Goal: Obtain resource: Download file/media

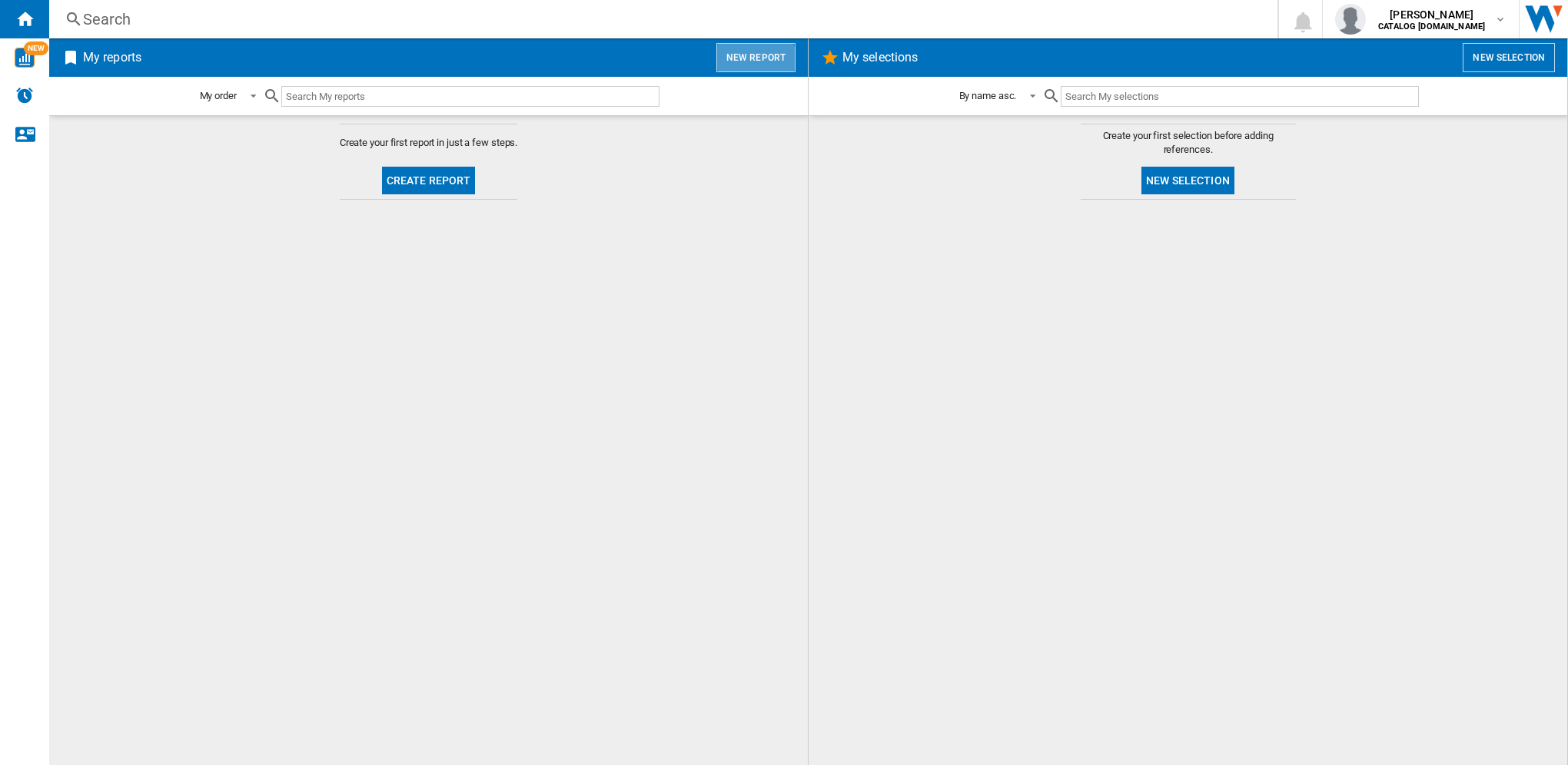
click at [747, 62] on button "New report" at bounding box center [756, 58] width 80 height 29
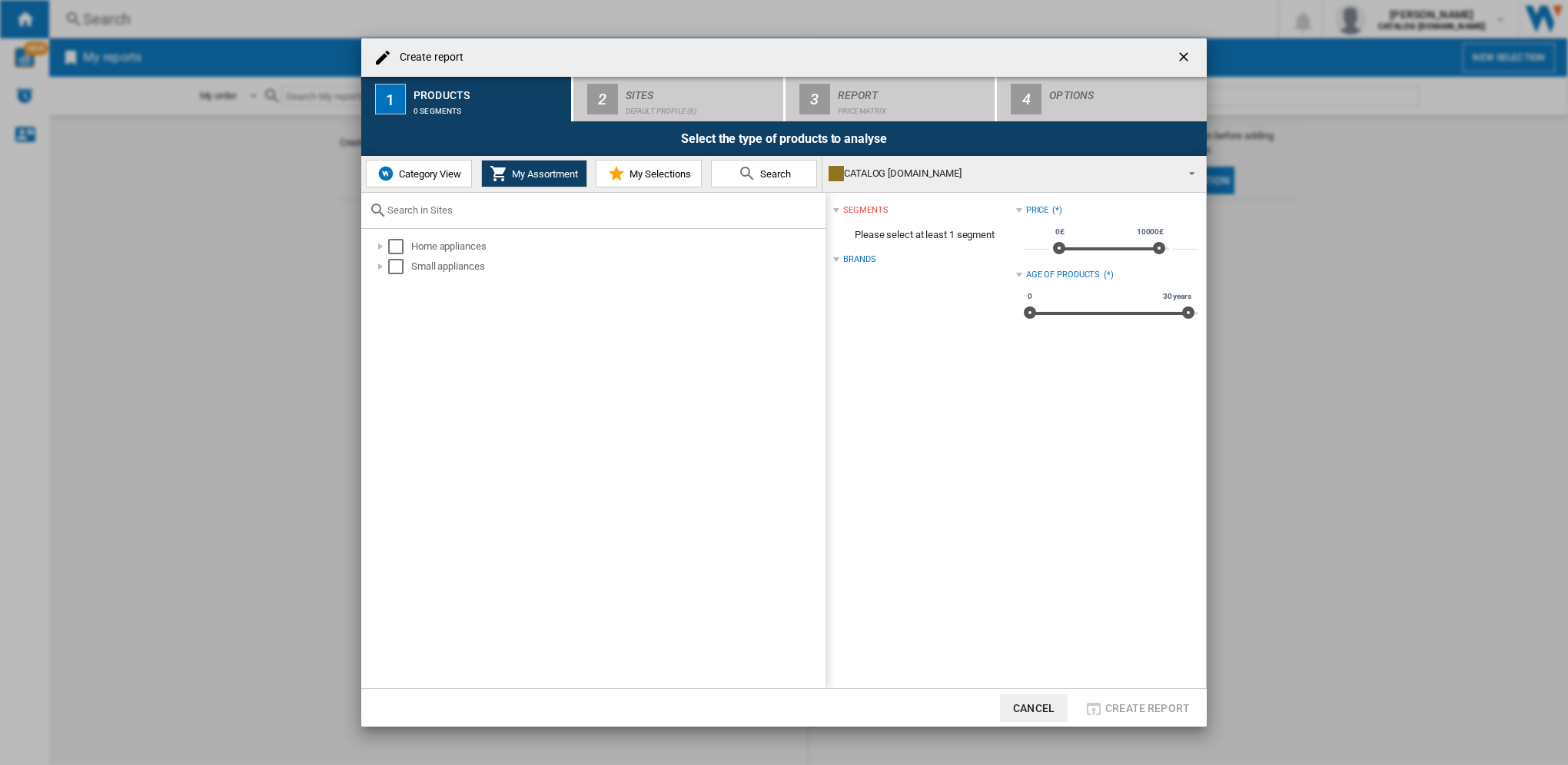
click at [433, 173] on span "Category View" at bounding box center [428, 174] width 66 height 11
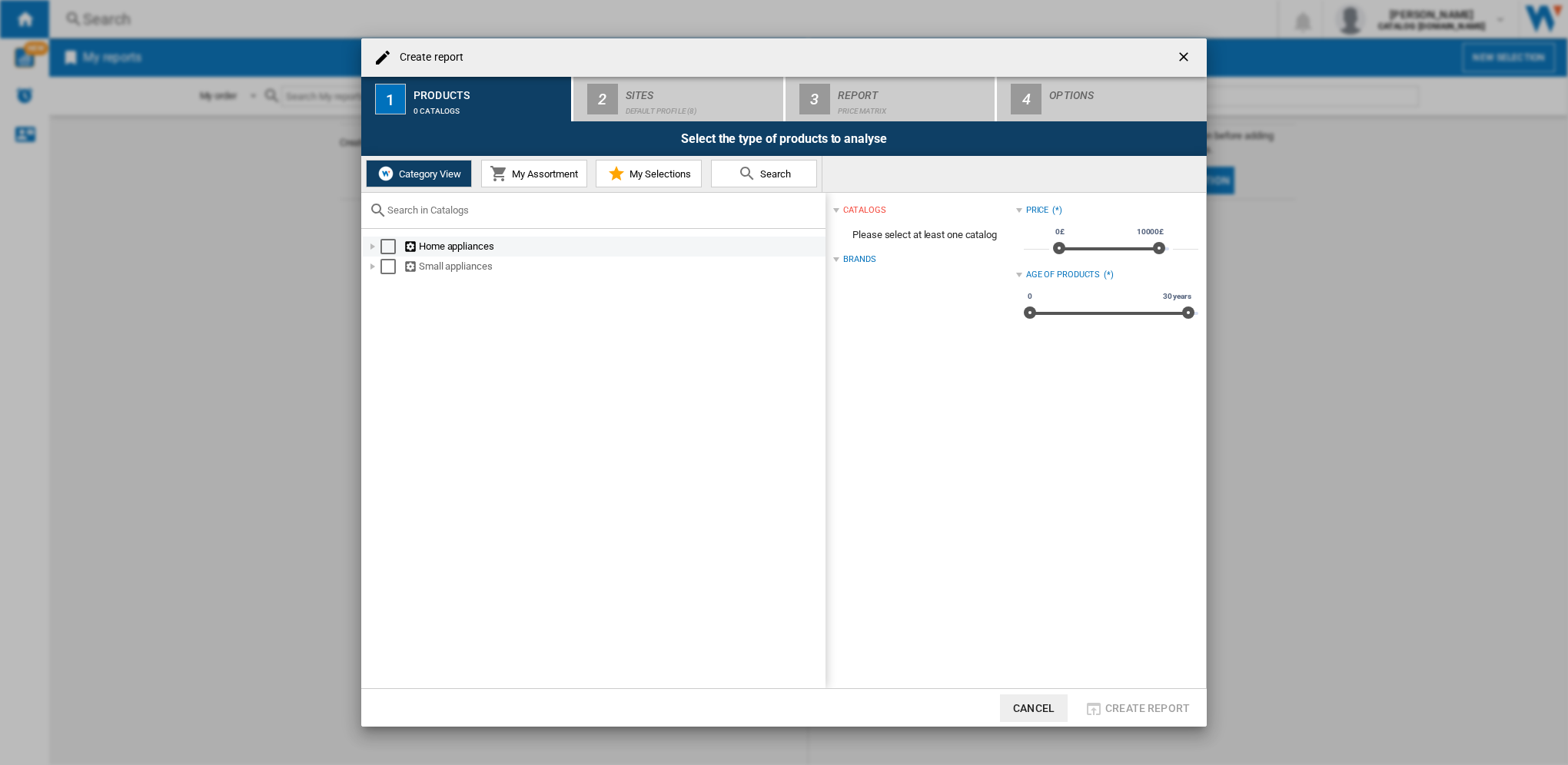
click at [385, 248] on div "Select" at bounding box center [388, 247] width 15 height 15
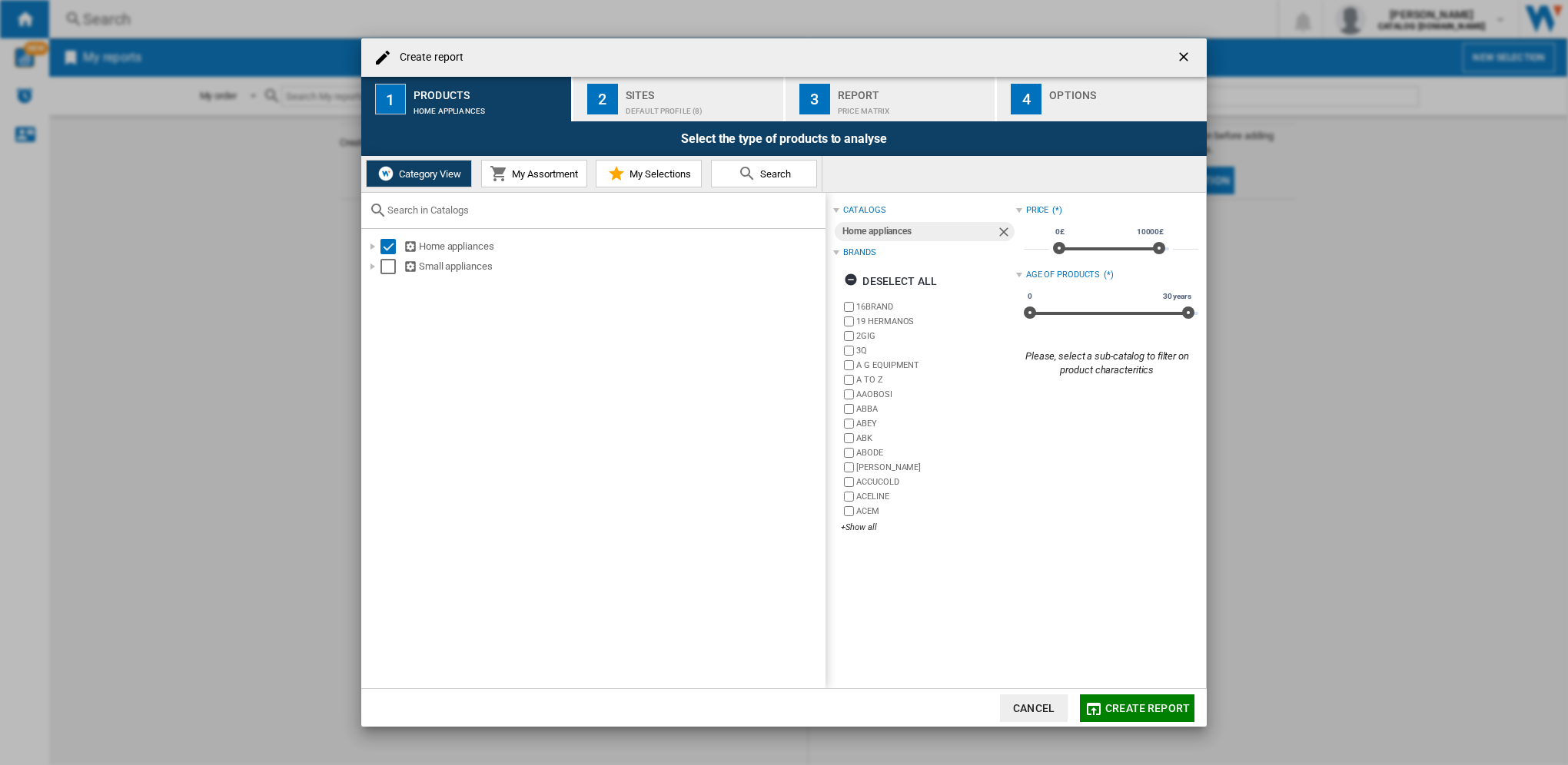
click at [516, 172] on span "My Assortment" at bounding box center [543, 174] width 70 height 11
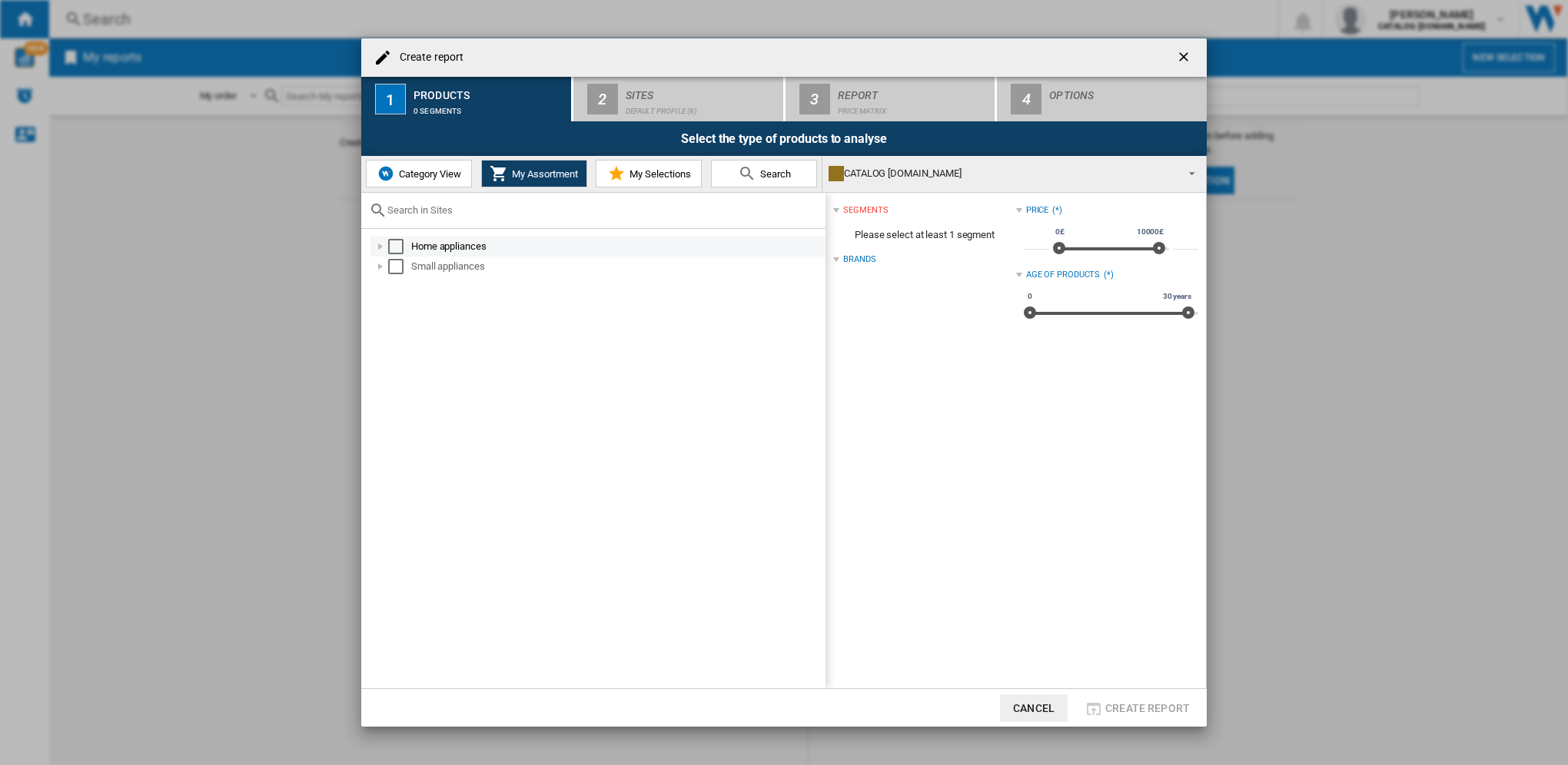
click at [394, 251] on div "Select" at bounding box center [395, 247] width 15 height 15
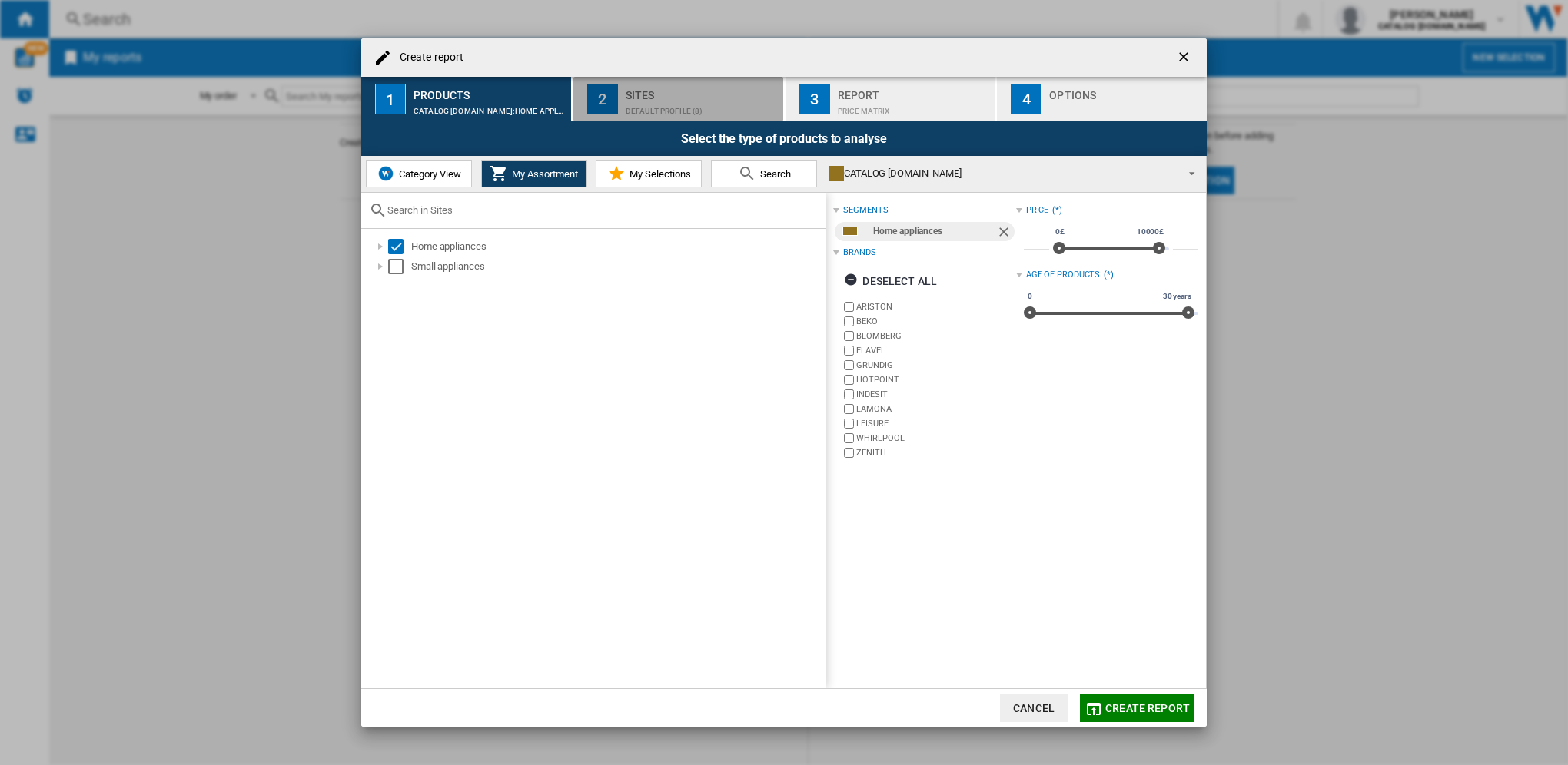
click at [676, 100] on div "Default profile (8)" at bounding box center [701, 107] width 152 height 16
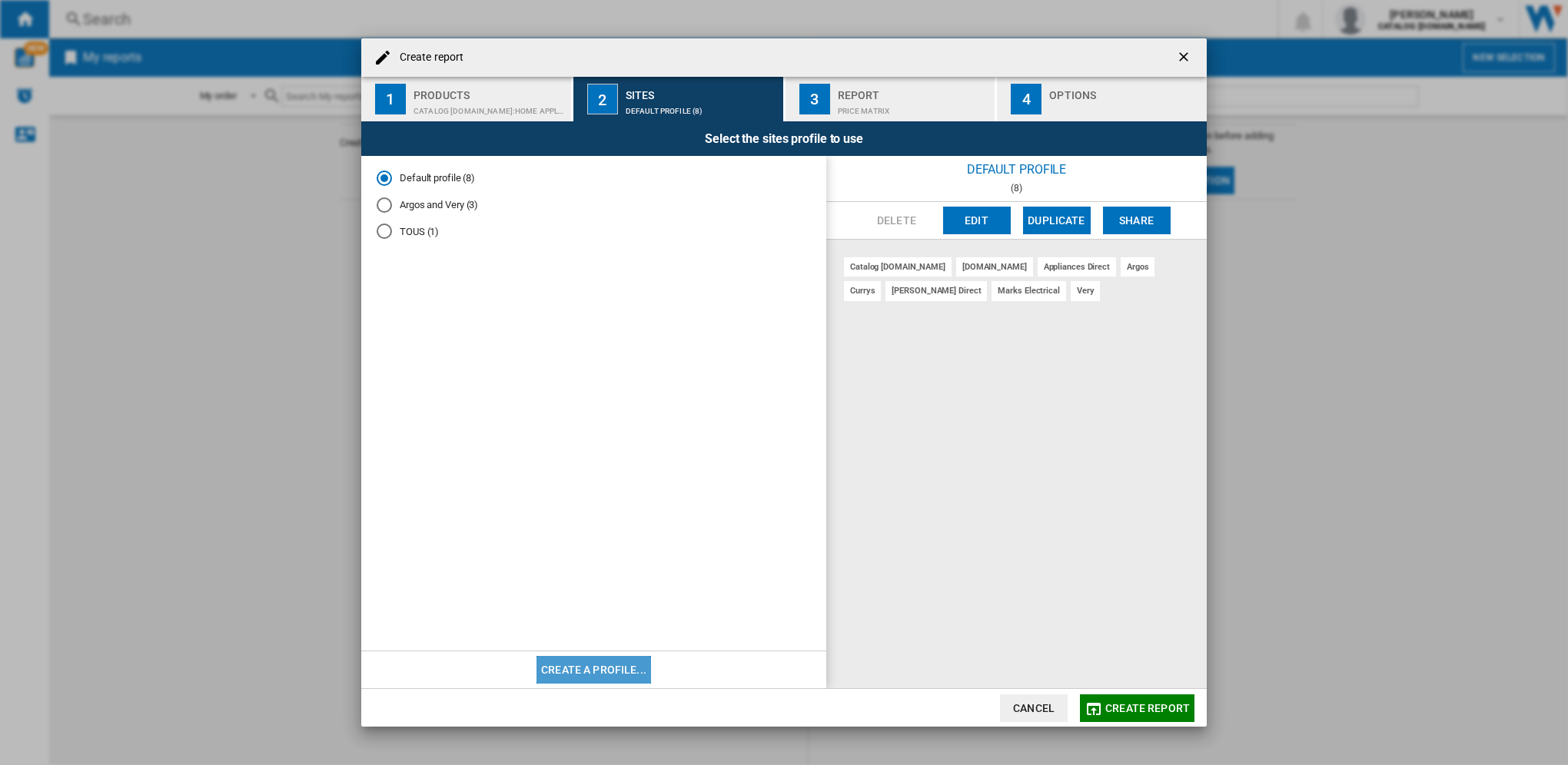
click at [636, 668] on button "Create a profile..." at bounding box center [593, 670] width 114 height 28
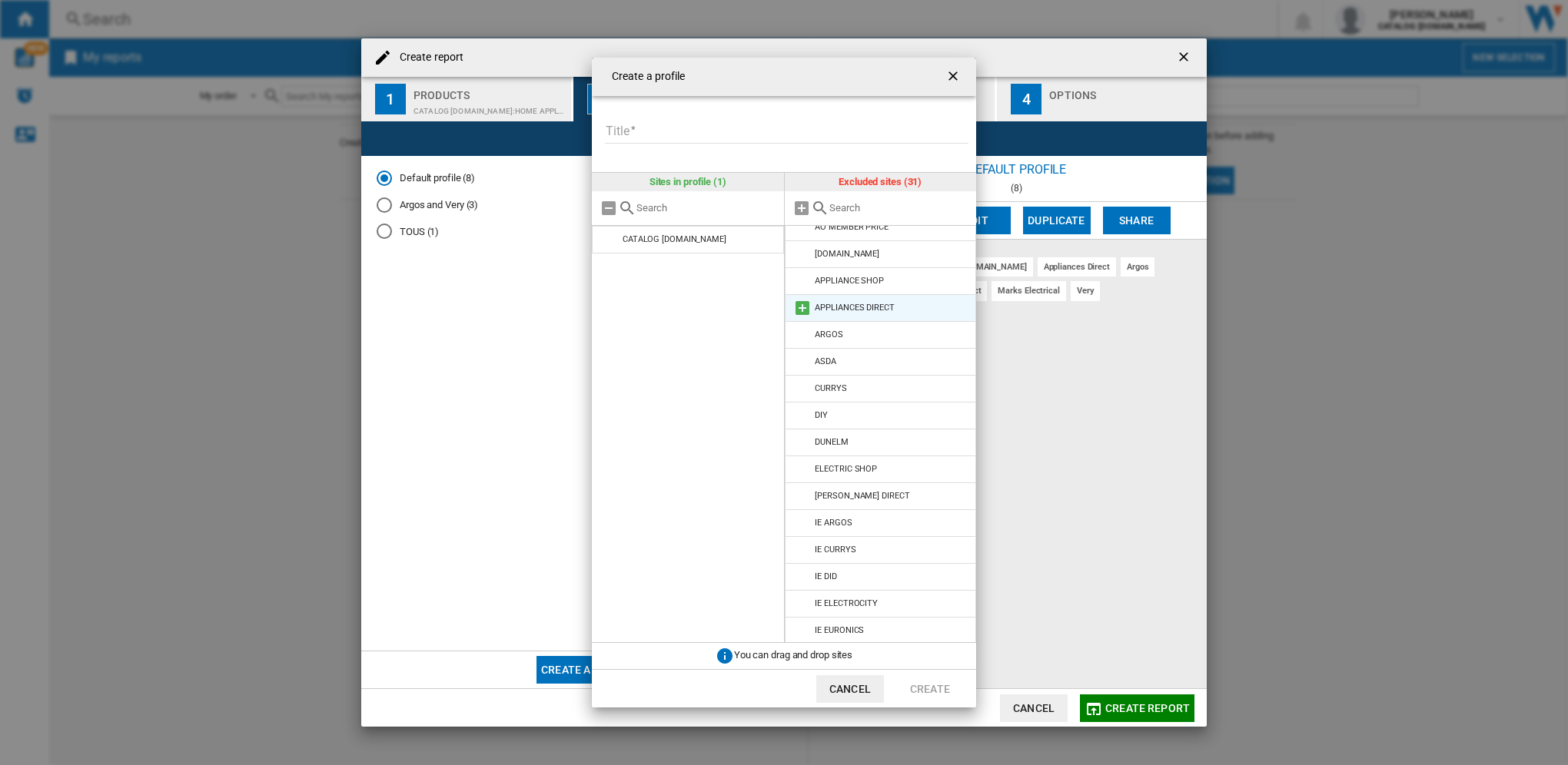
scroll to position [77, 0]
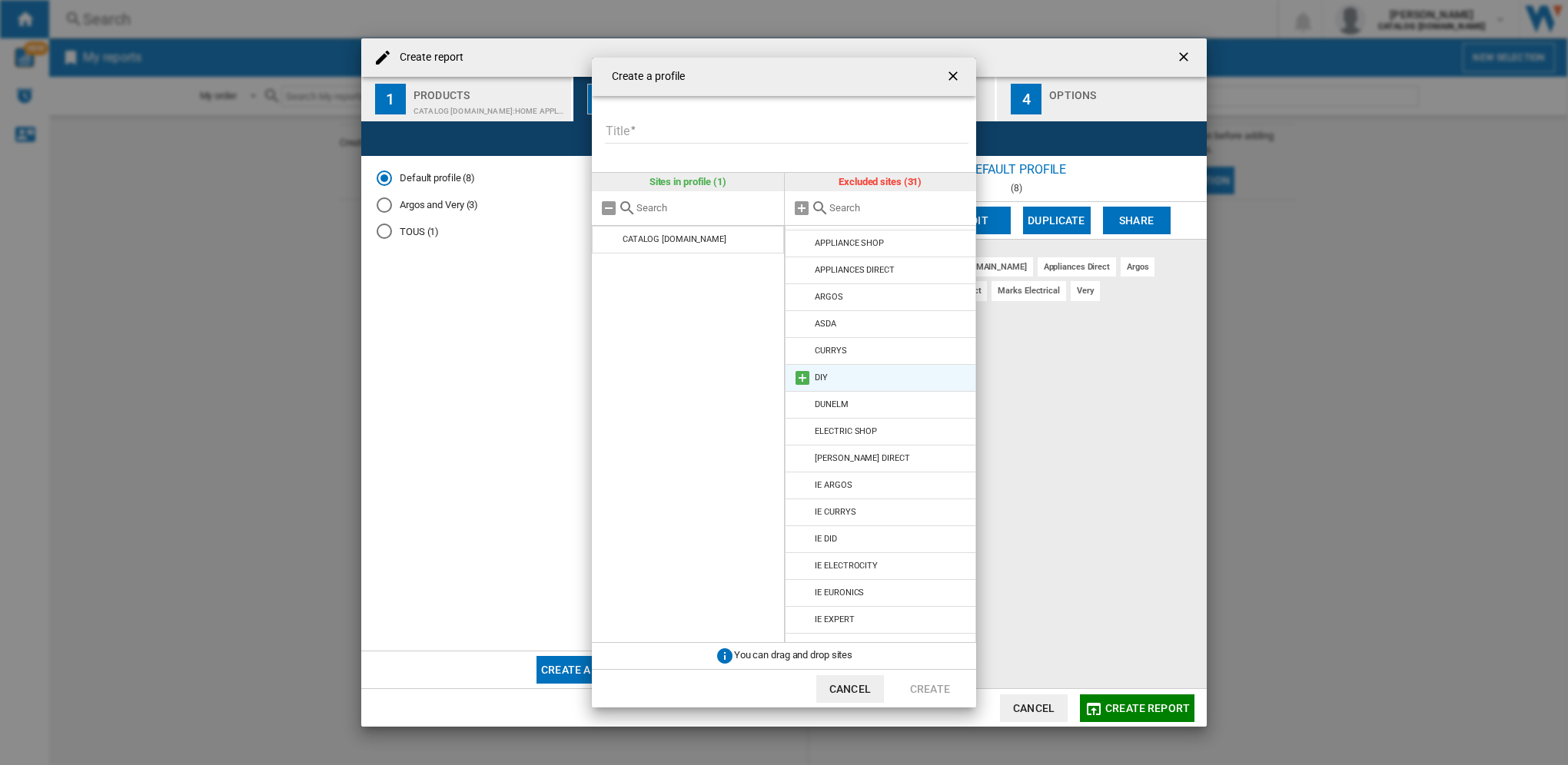
click at [818, 381] on div "DIY" at bounding box center [821, 377] width 13 height 10
click at [807, 372] on md-icon at bounding box center [802, 378] width 19 height 19
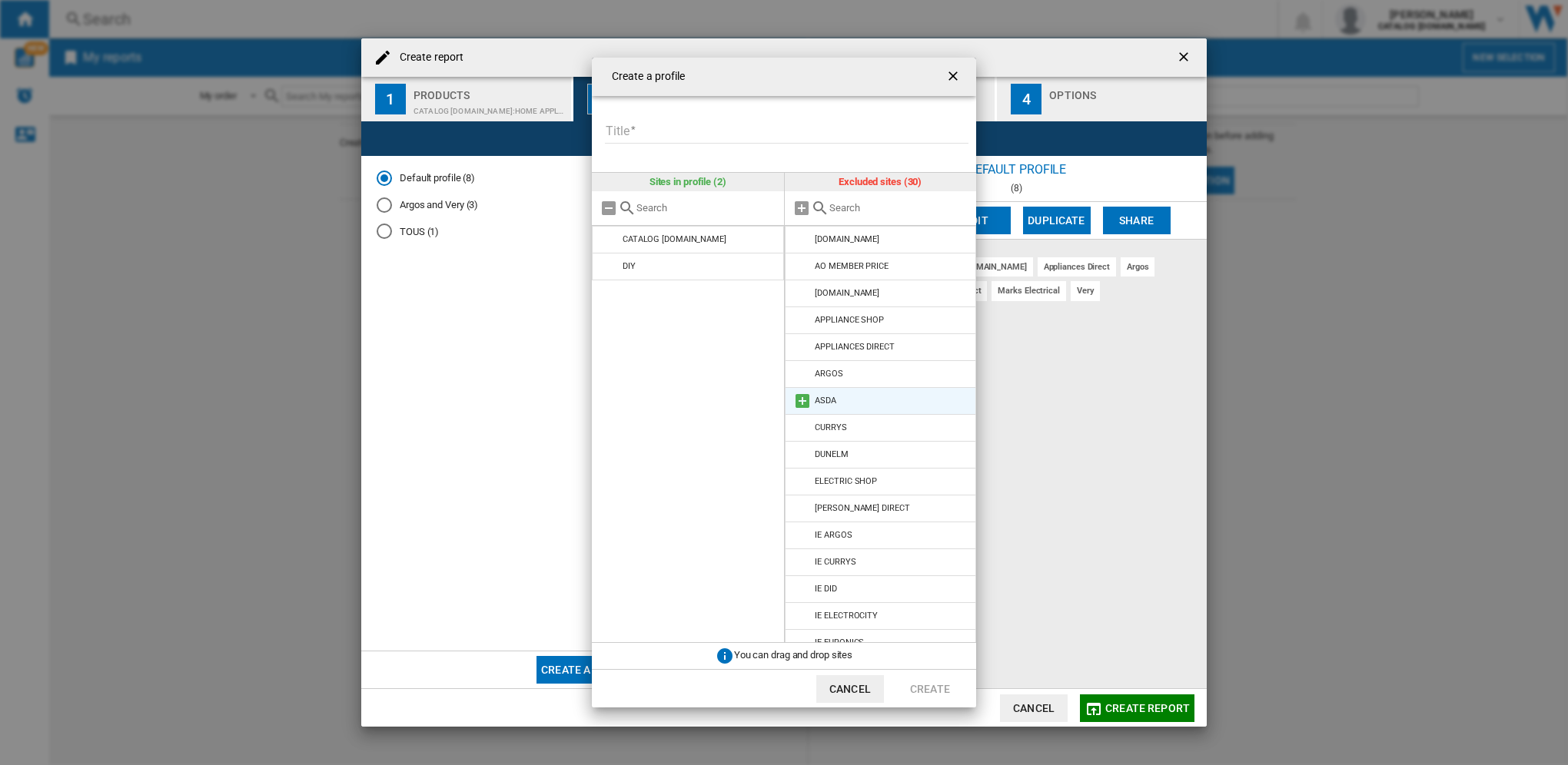
click at [824, 410] on li "ASDA" at bounding box center [881, 401] width 192 height 28
click at [801, 404] on md-icon at bounding box center [802, 401] width 19 height 19
click at [809, 319] on md-icon at bounding box center [802, 320] width 19 height 19
click at [843, 405] on li "DUNELM" at bounding box center [881, 401] width 192 height 28
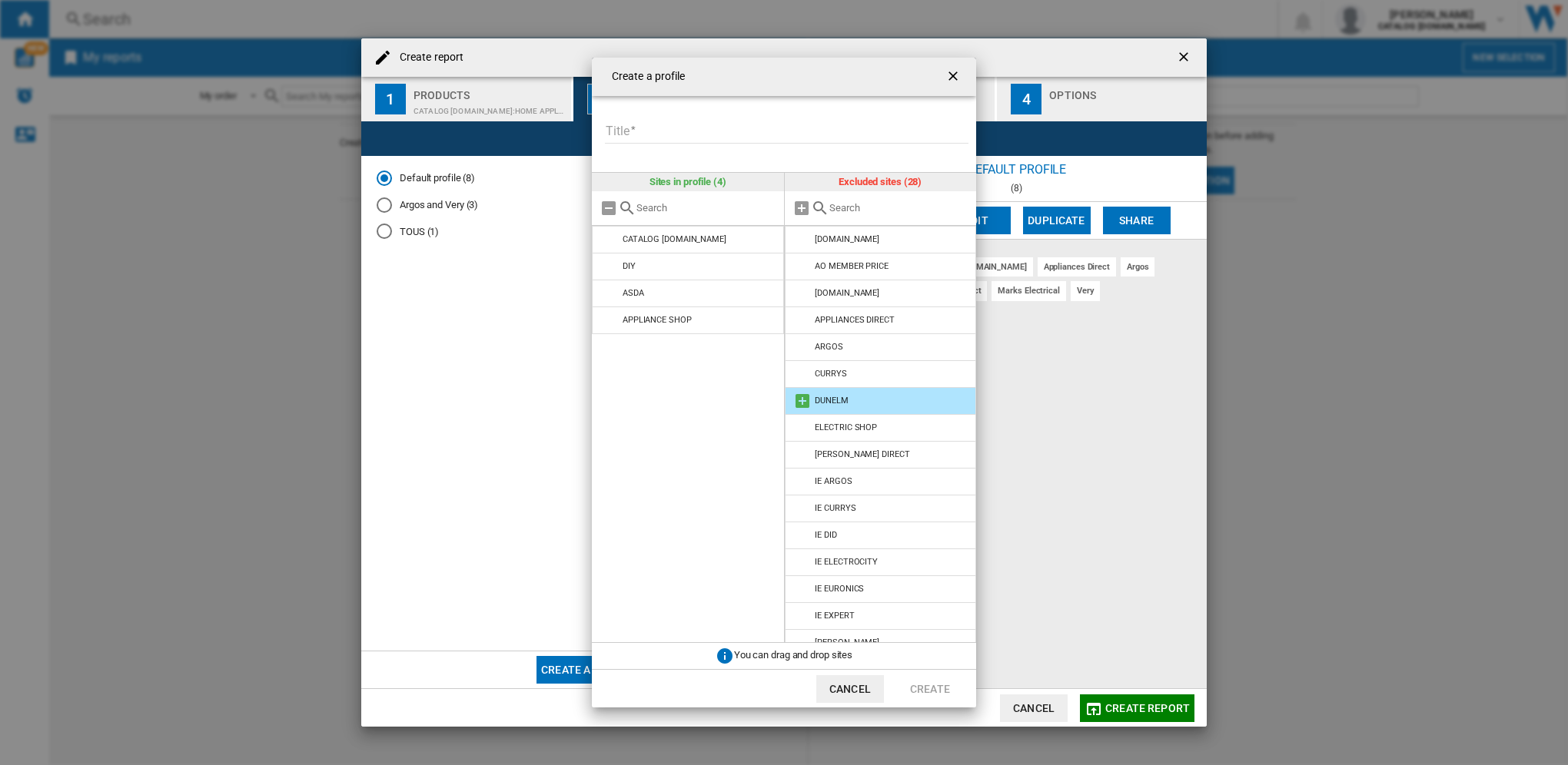
click at [800, 402] on md-icon at bounding box center [802, 401] width 19 height 19
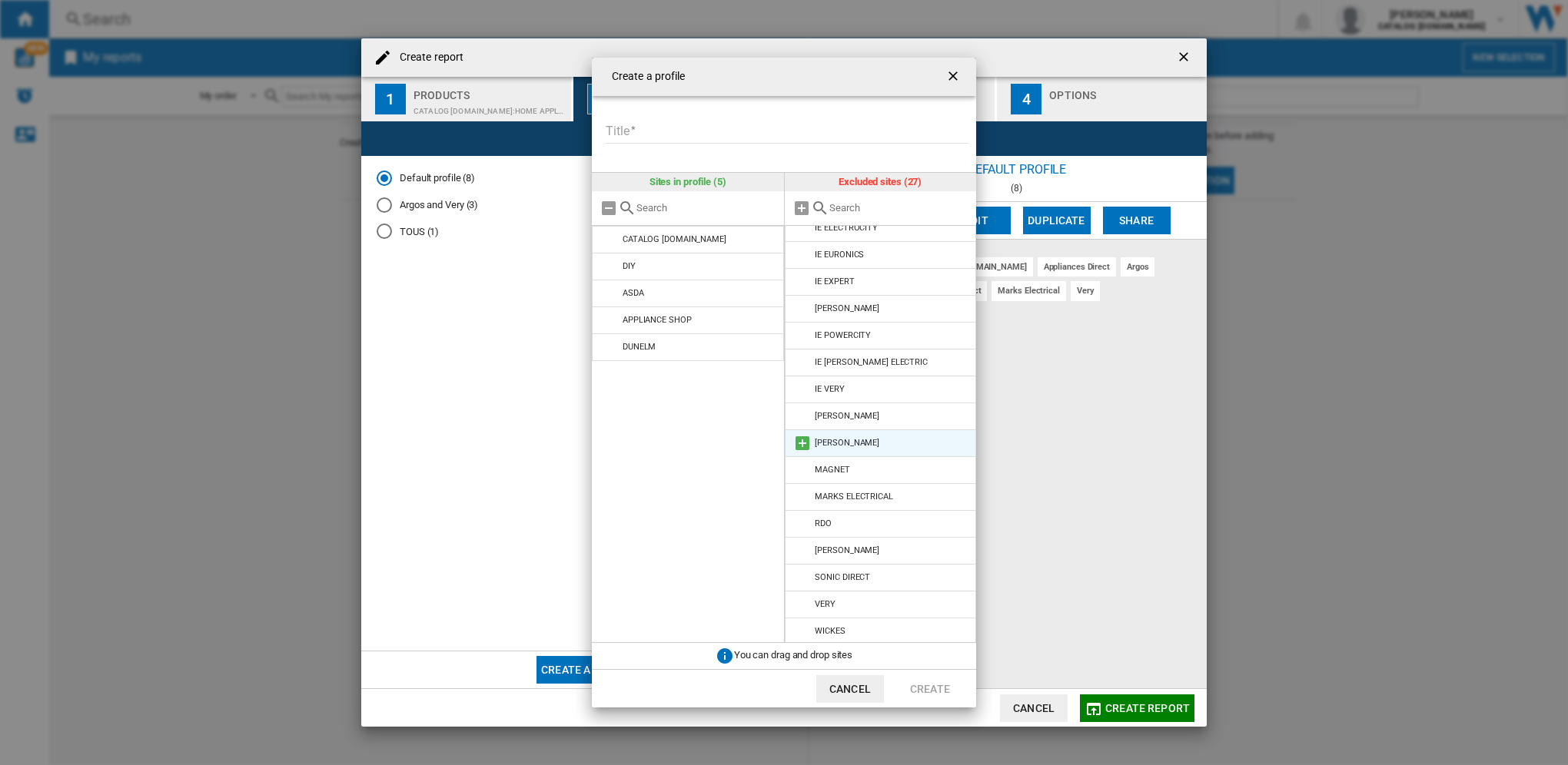
scroll to position [310, 0]
click at [808, 631] on md-icon at bounding box center [802, 629] width 19 height 19
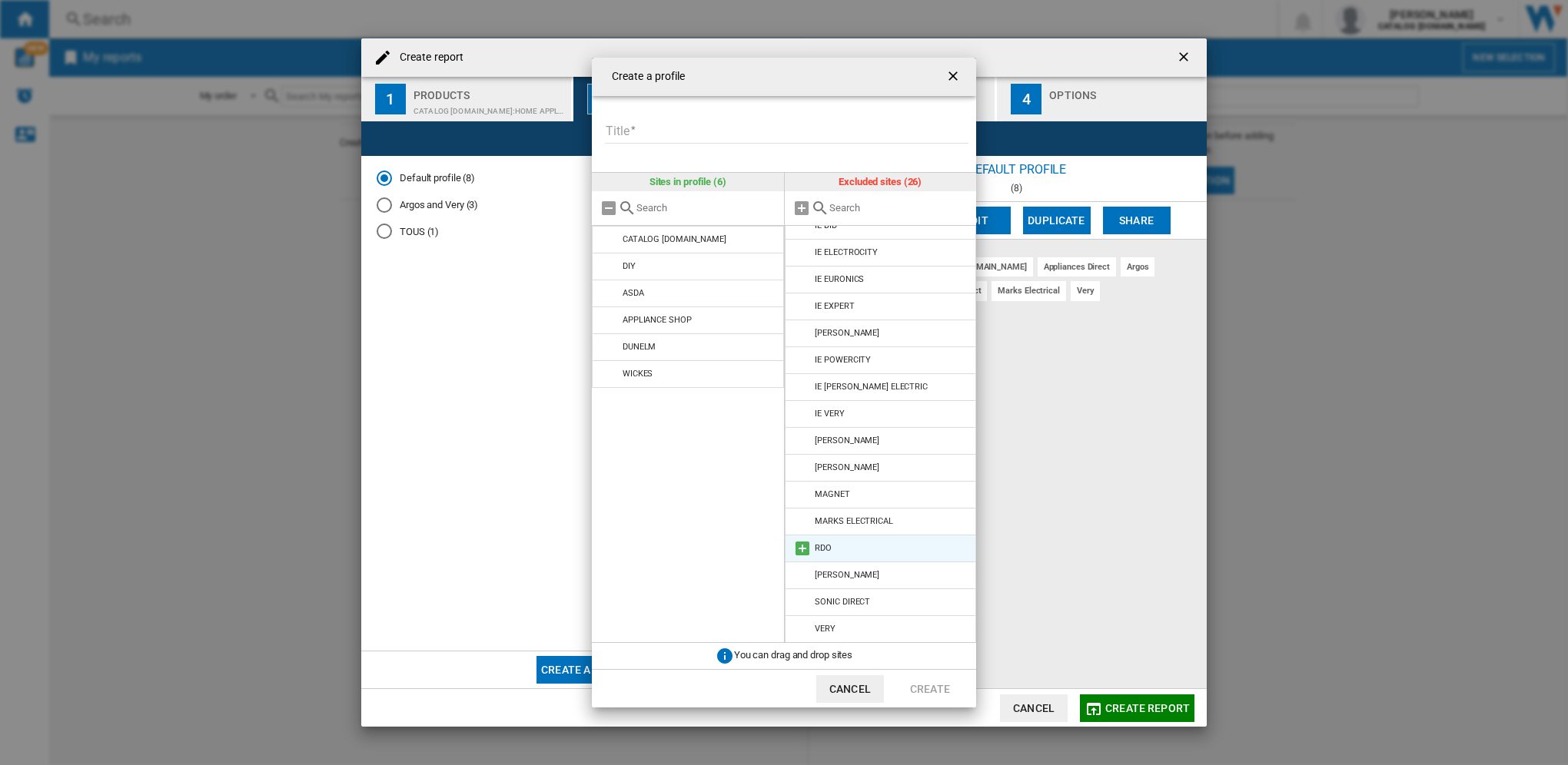
click at [818, 545] on div "RDO" at bounding box center [823, 548] width 17 height 10
click at [796, 550] on md-icon at bounding box center [802, 548] width 19 height 19
click at [801, 526] on md-icon at bounding box center [802, 522] width 19 height 19
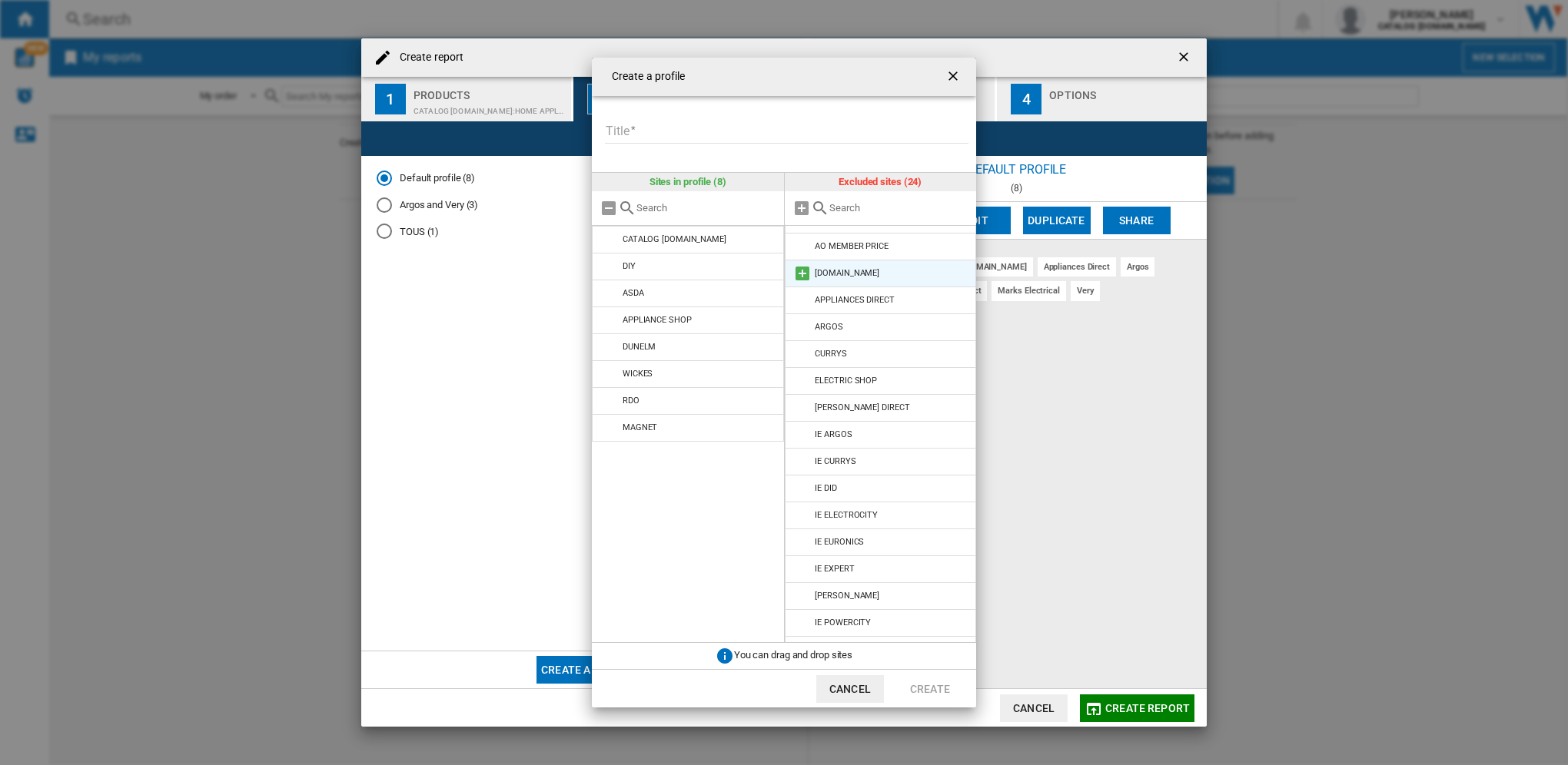
scroll to position [0, 0]
click at [805, 397] on md-icon at bounding box center [802, 401] width 19 height 19
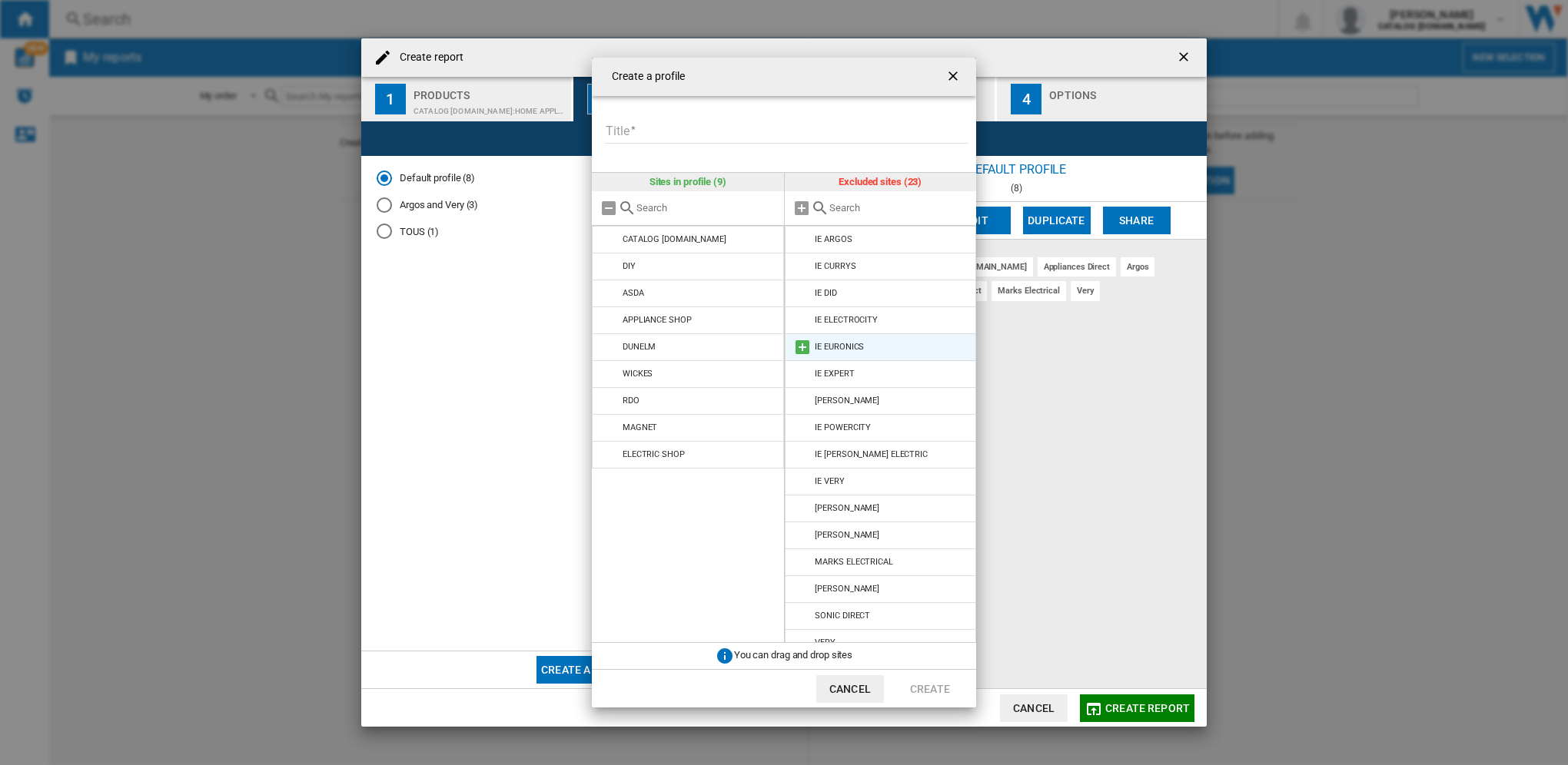
scroll to position [202, 0]
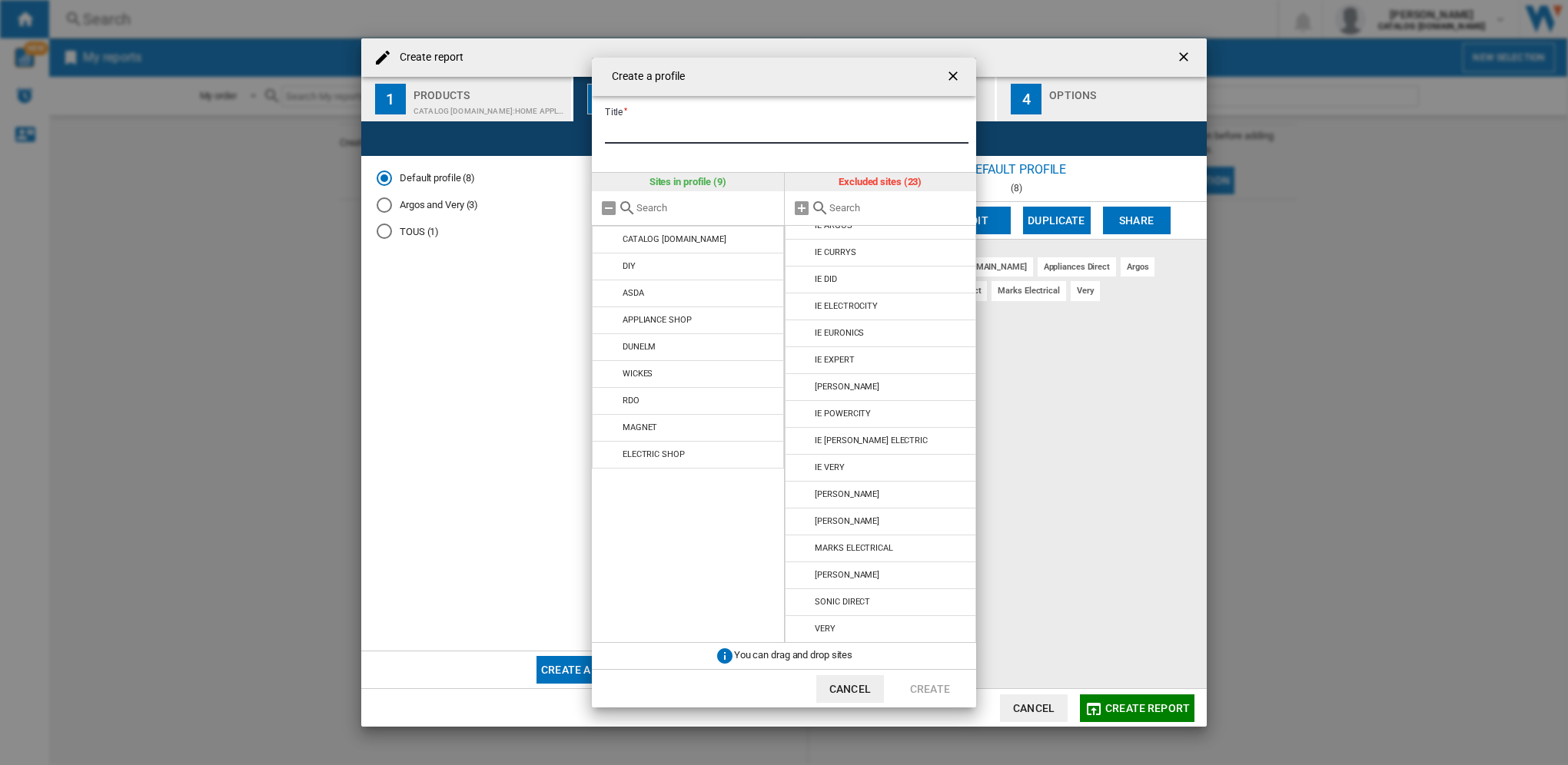
click at [648, 134] on input "Title" at bounding box center [786, 132] width 364 height 23
type input "**********"
click at [929, 684] on button "Create" at bounding box center [929, 690] width 67 height 28
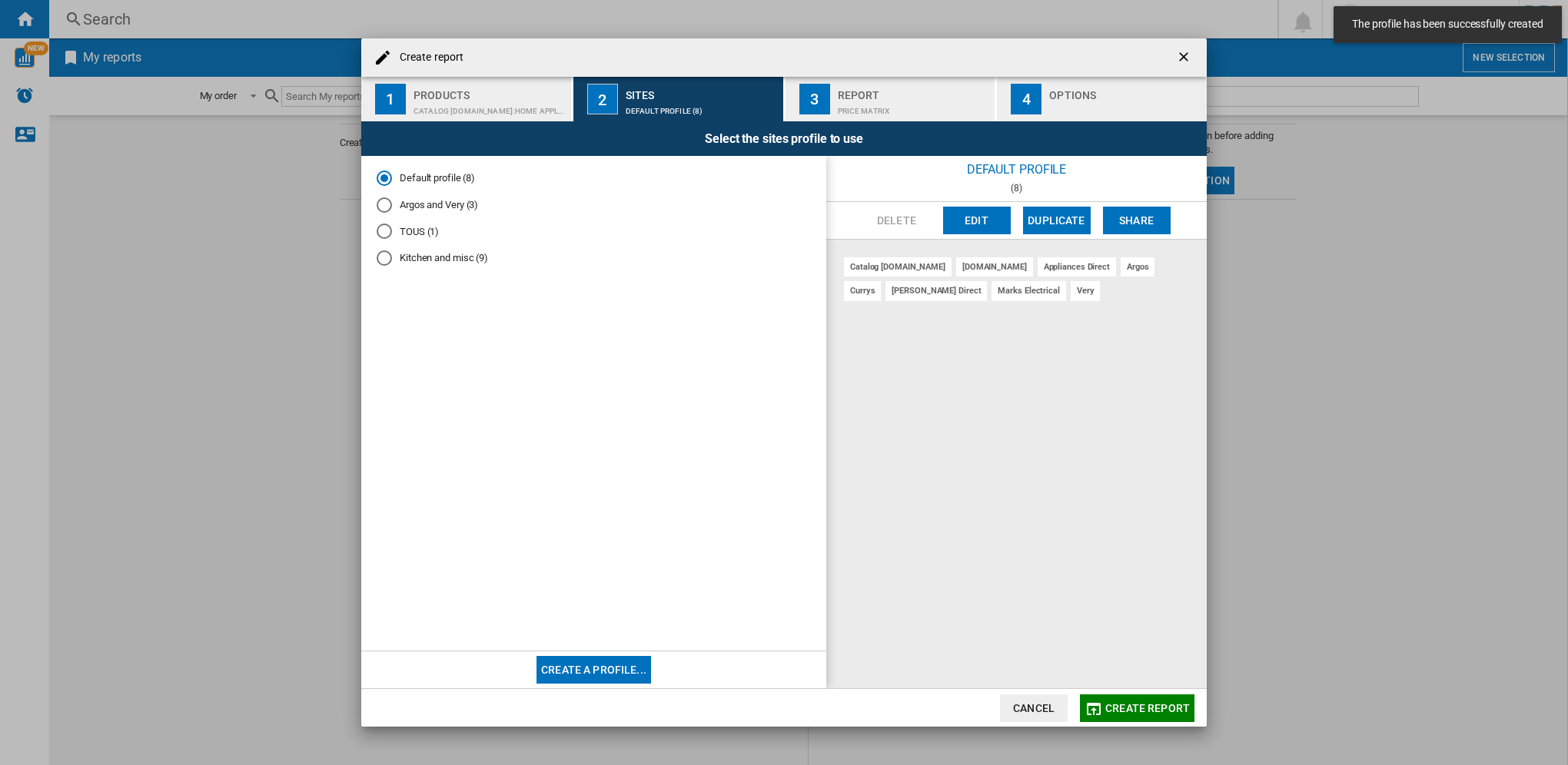
click at [397, 252] on md-radio-button "Kitchen and misc (9)" at bounding box center [593, 259] width 434 height 15
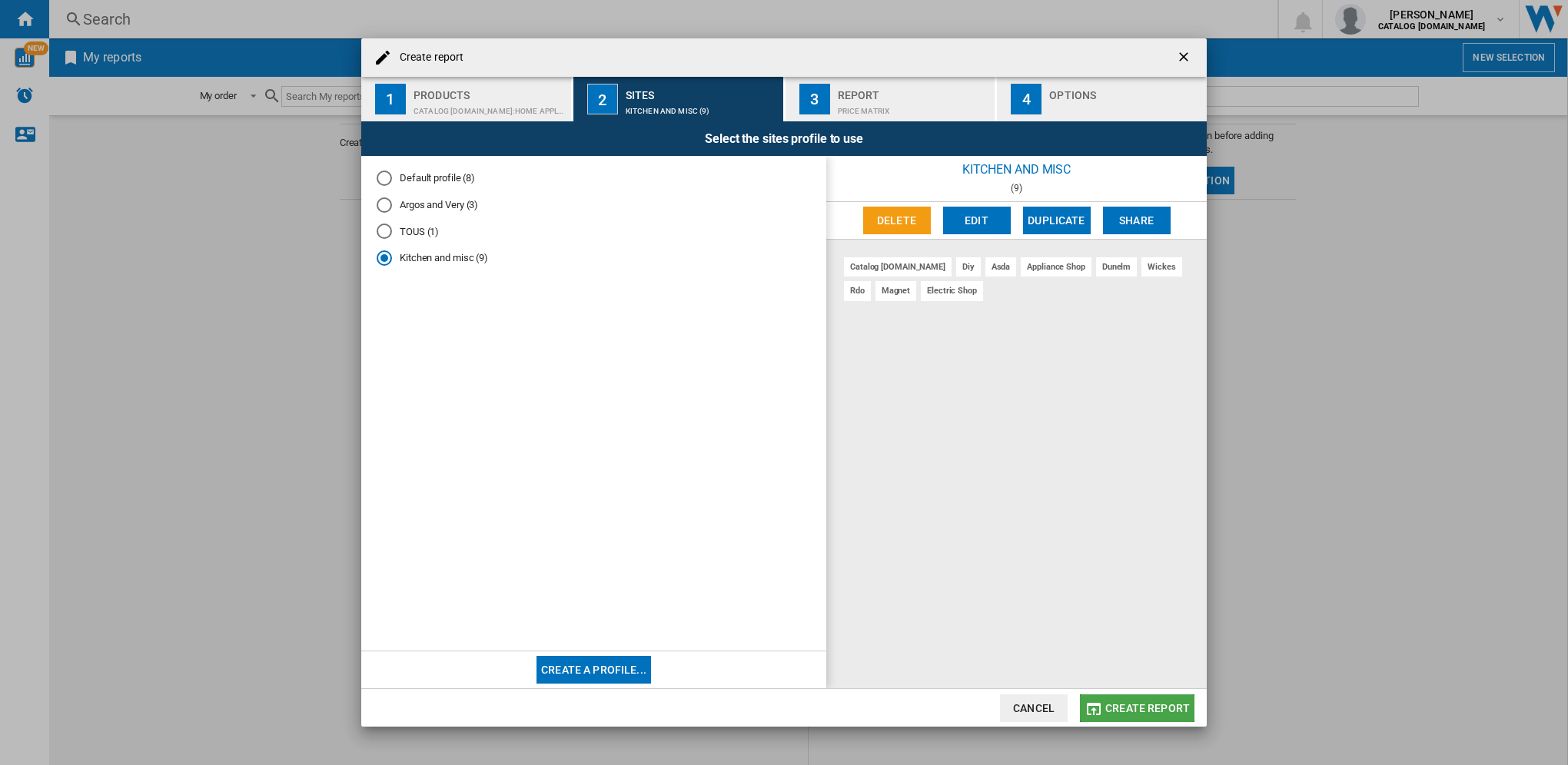
click at [1159, 710] on span "Create report" at bounding box center [1148, 708] width 84 height 12
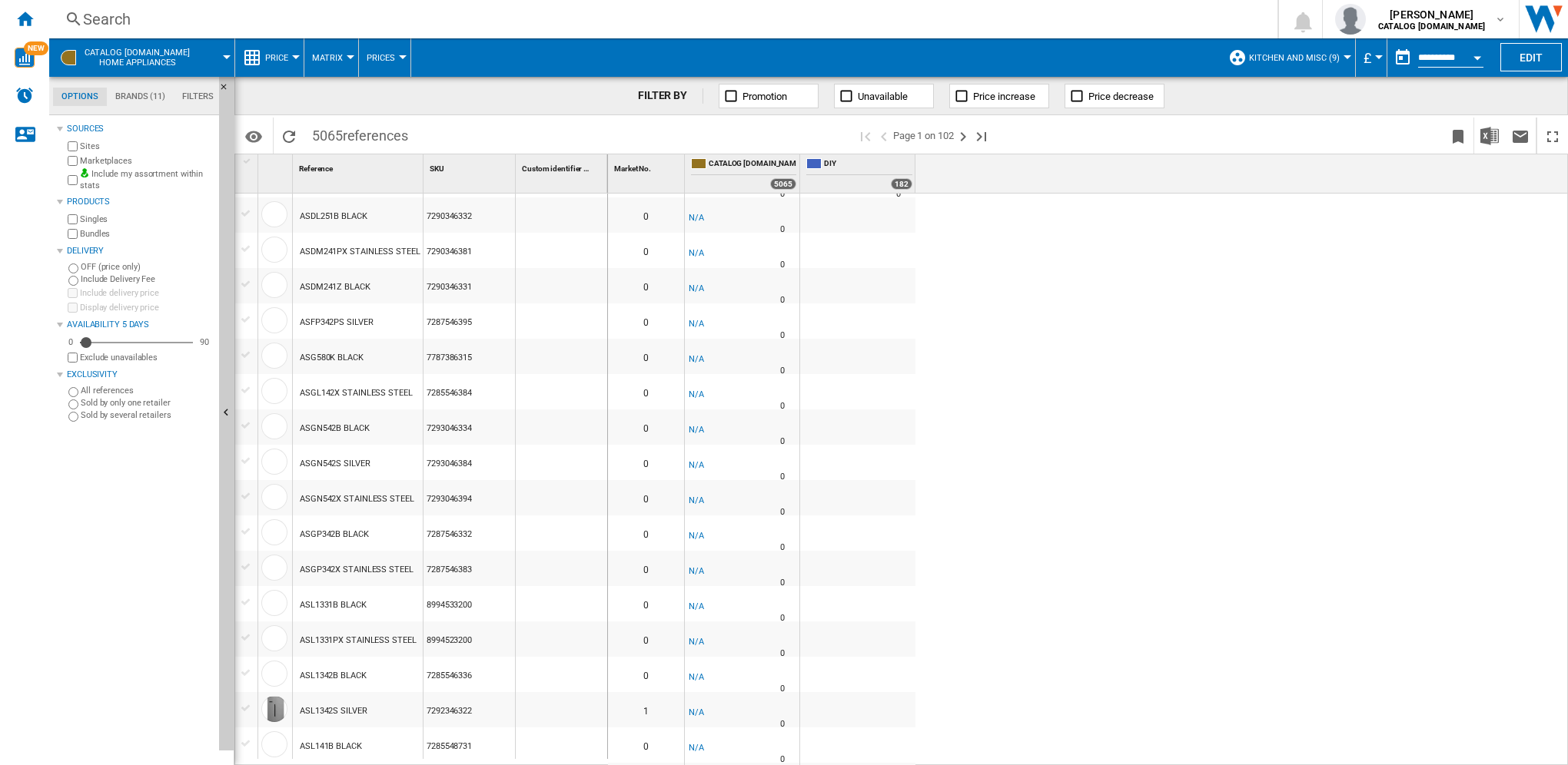
scroll to position [1231, 0]
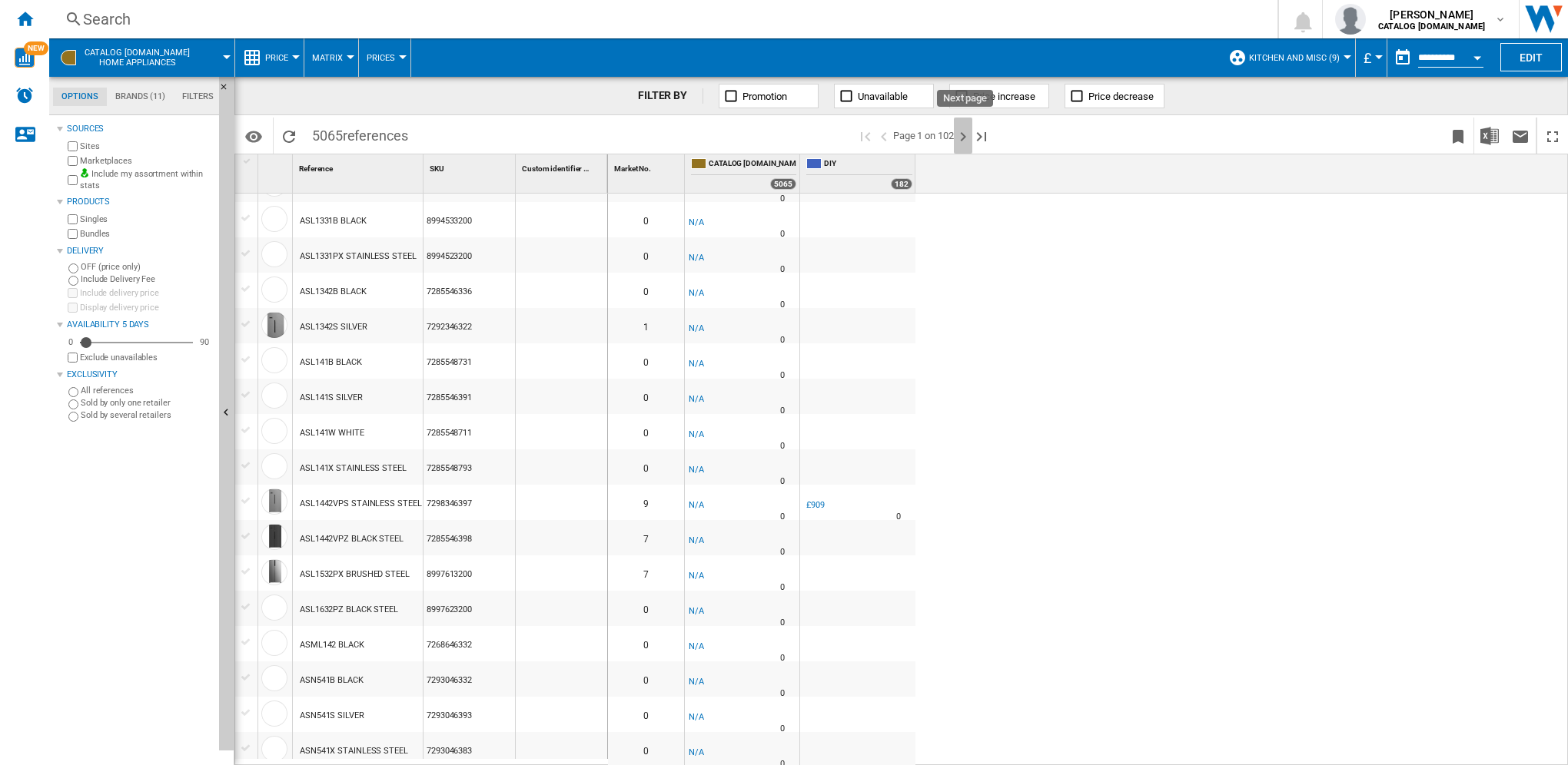
click at [962, 135] on ng-md-icon "Next page" at bounding box center [963, 136] width 19 height 19
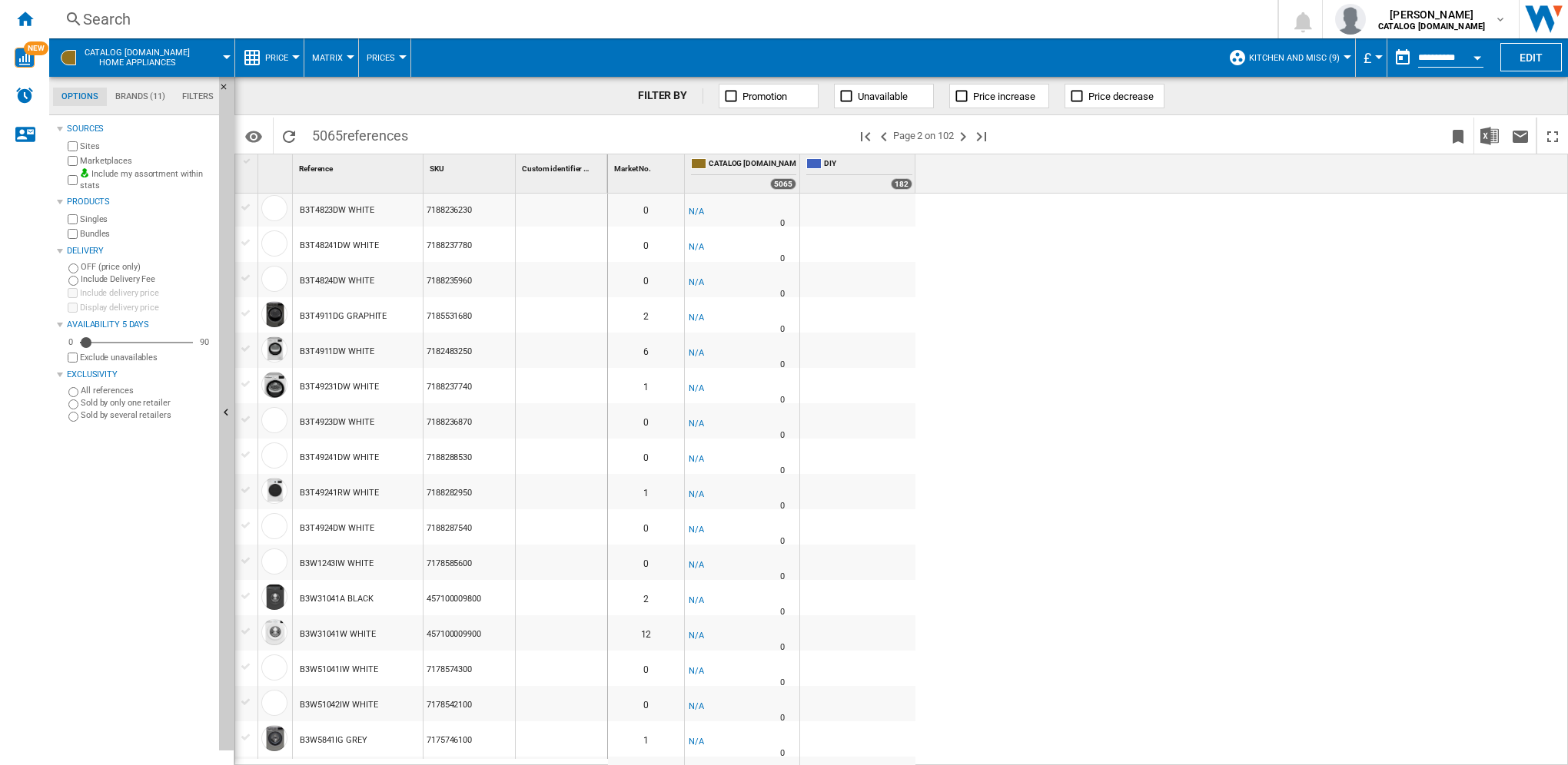
scroll to position [1213, 0]
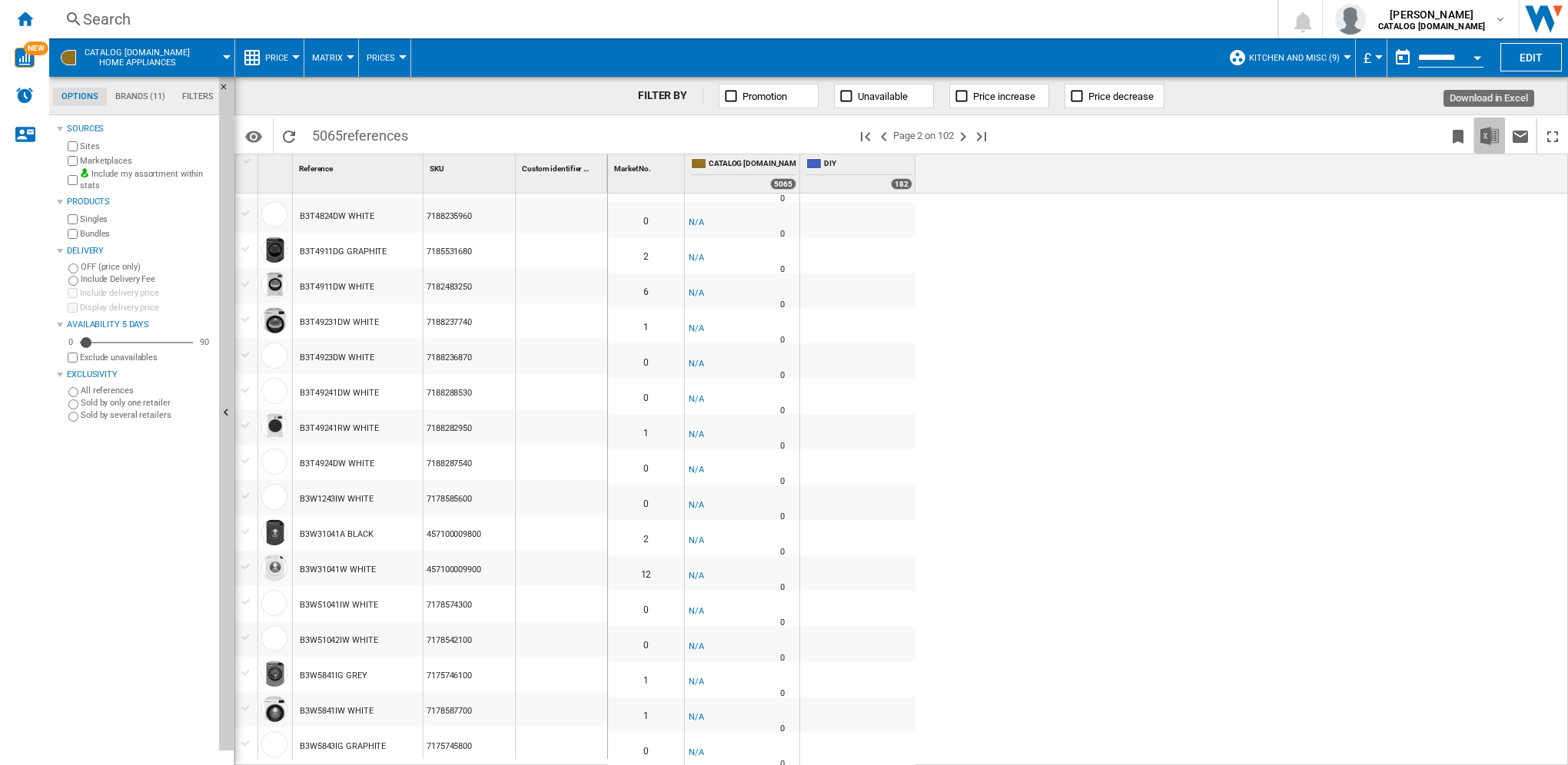
click at [1494, 144] on button "Download in Excel" at bounding box center [1490, 135] width 31 height 37
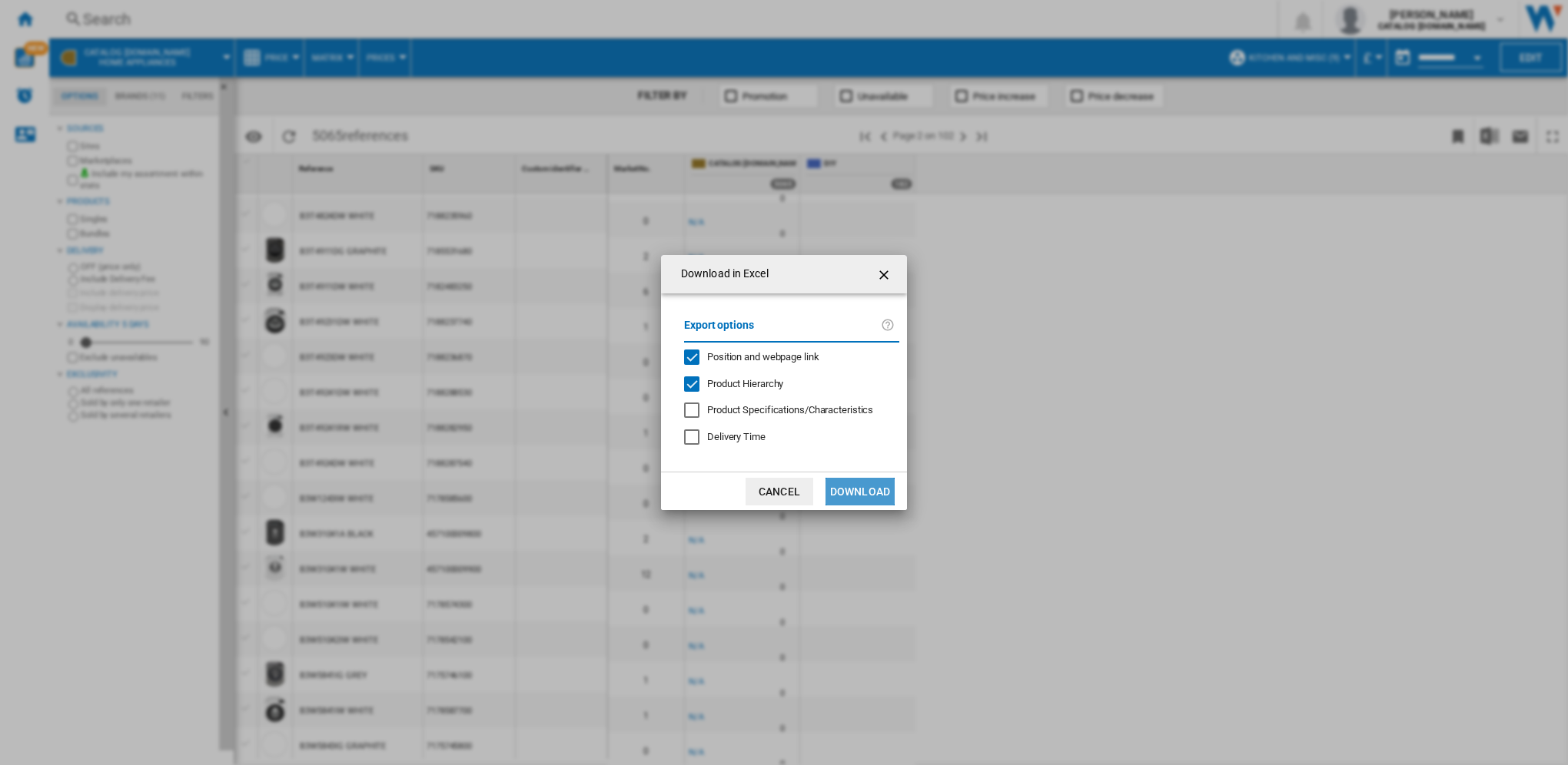
click at [885, 491] on button "Download" at bounding box center [859, 492] width 69 height 28
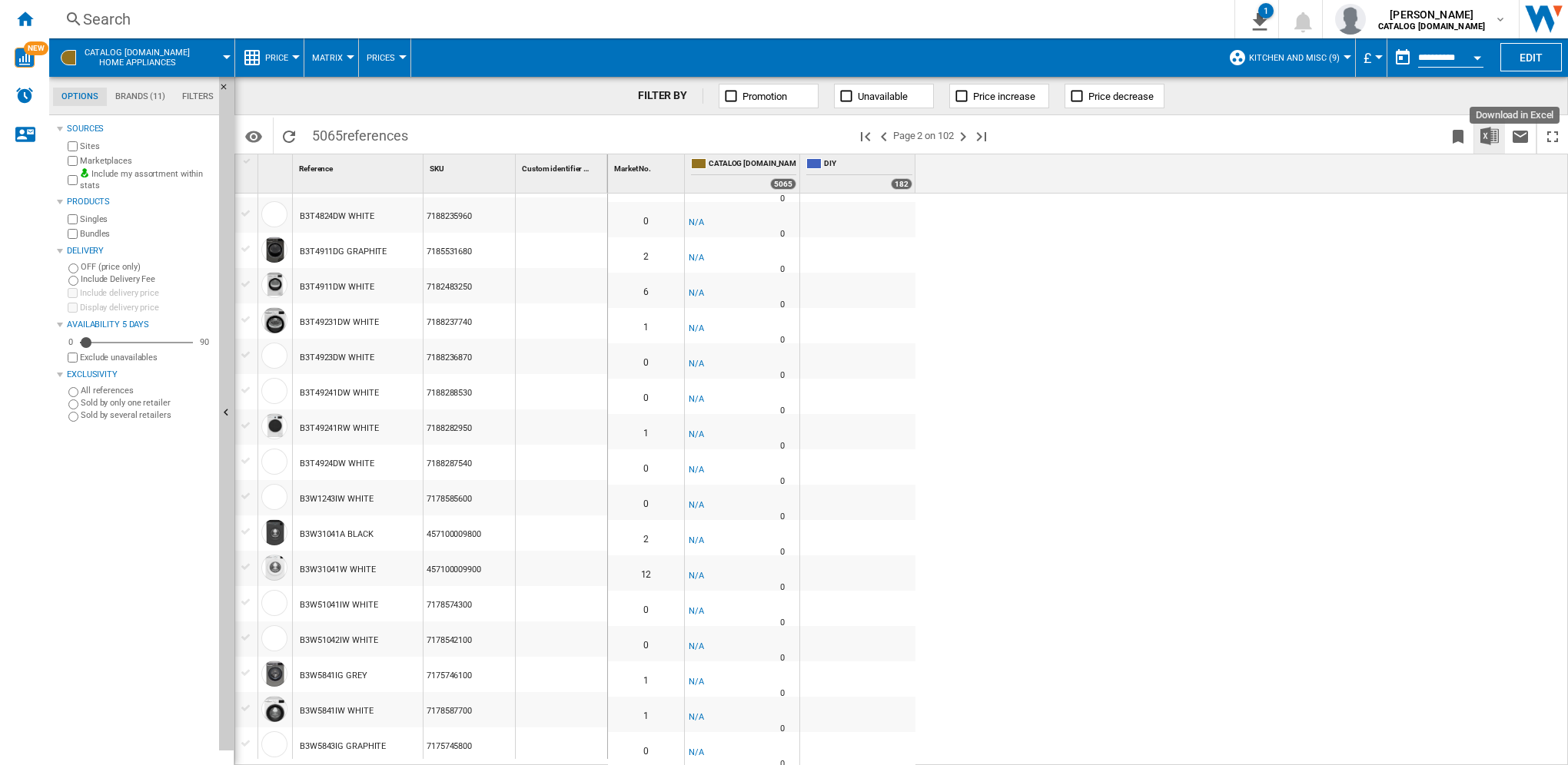
click at [1497, 147] on button "Download in Excel" at bounding box center [1490, 135] width 31 height 37
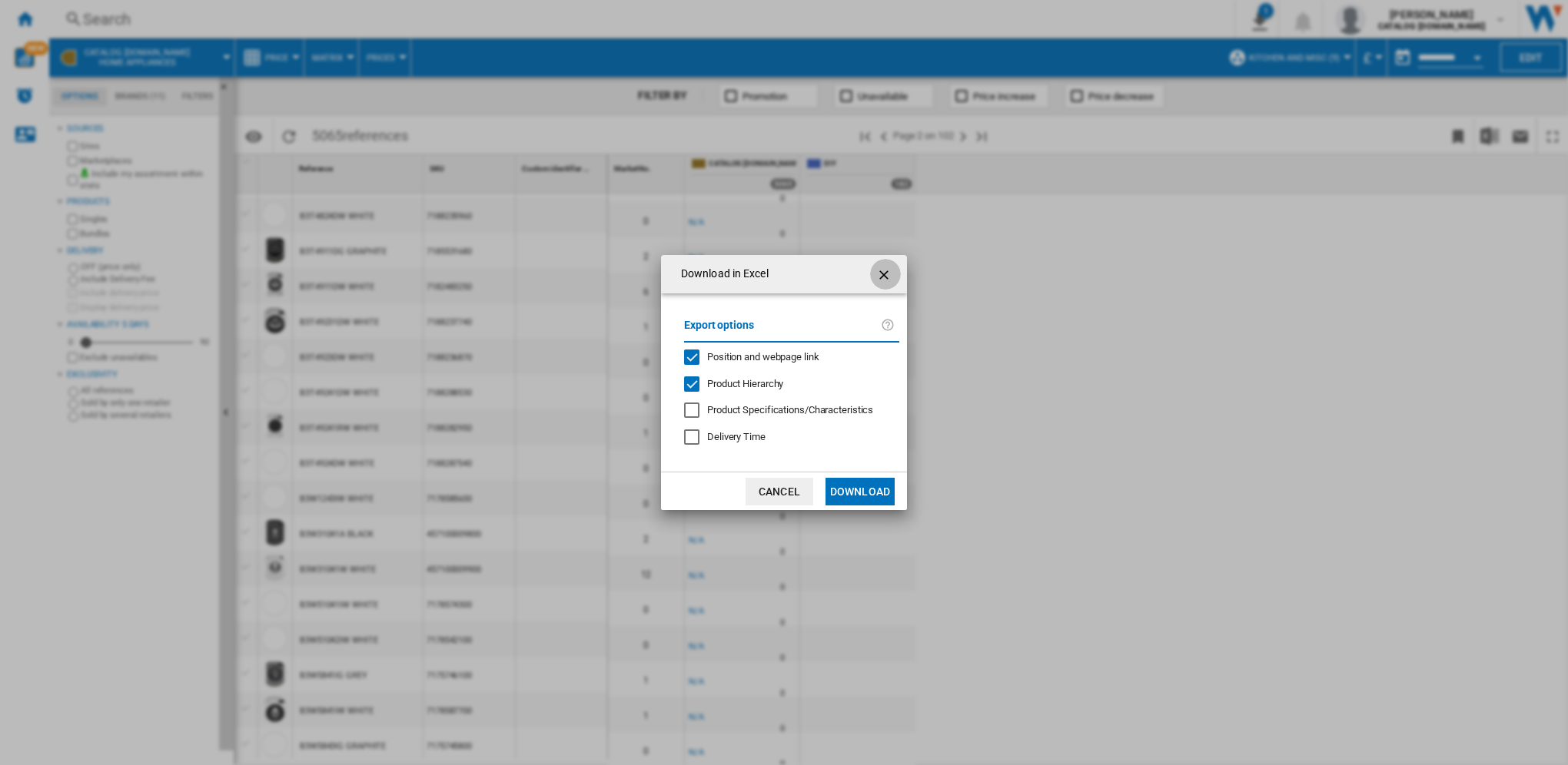
click at [877, 280] on ng-md-icon "getI18NText('BUTTONS.CLOSE_DIALOG')" at bounding box center [885, 275] width 19 height 19
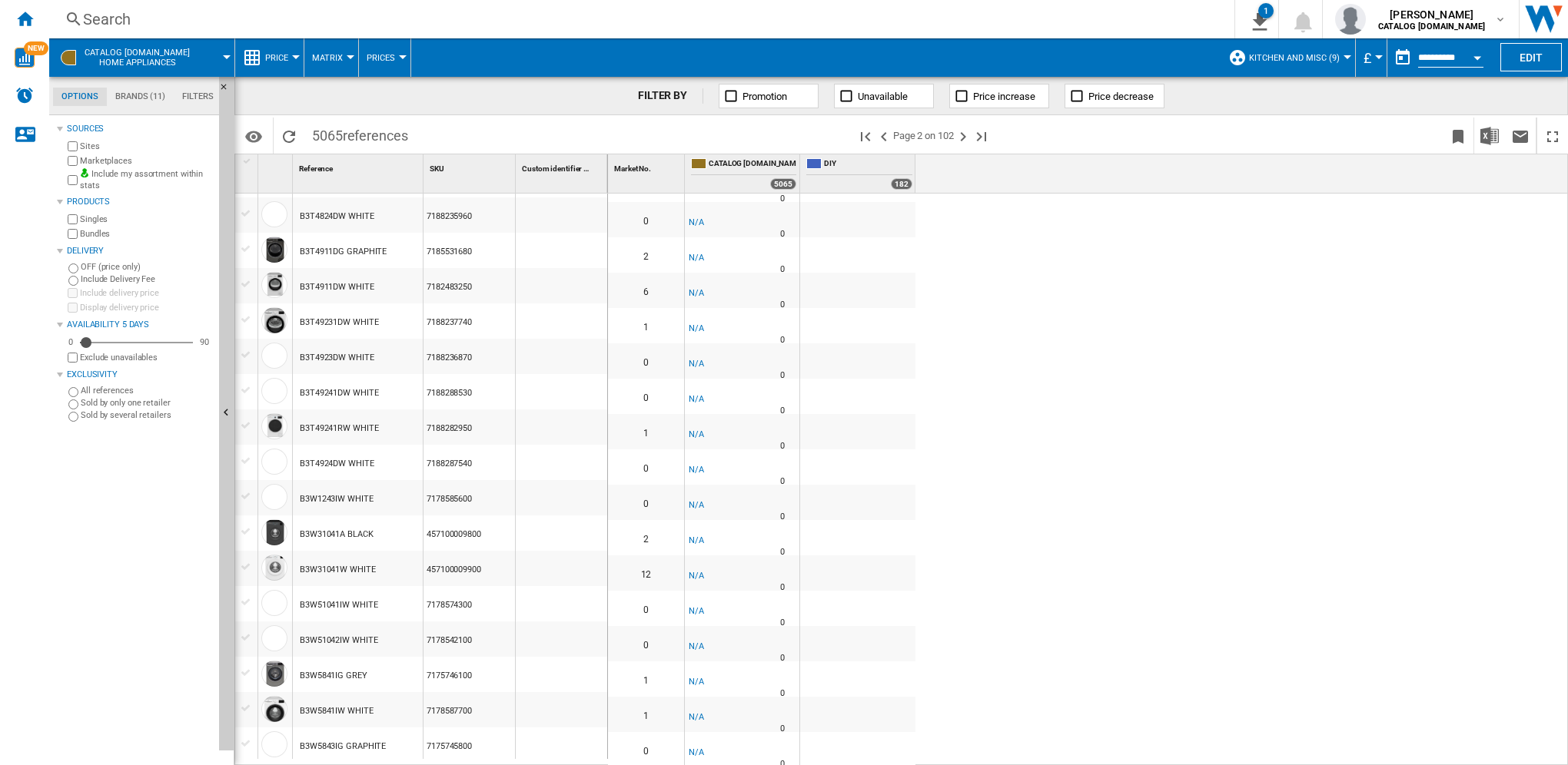
click at [815, 161] on div at bounding box center [814, 163] width 15 height 11
